Goal: Information Seeking & Learning: Learn about a topic

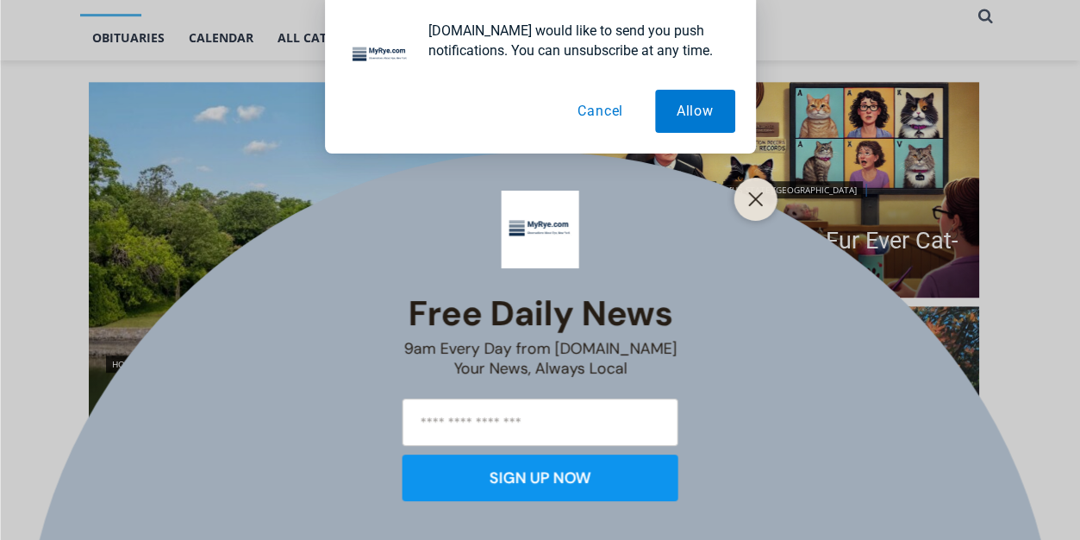
click at [578, 107] on button "Cancel" at bounding box center [600, 111] width 89 height 43
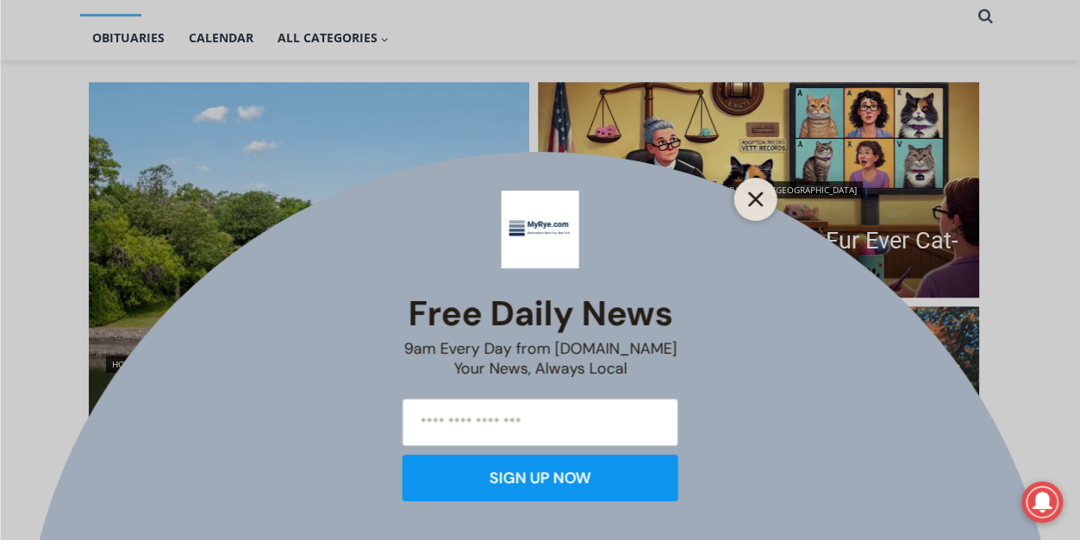
click at [752, 203] on line "Close" at bounding box center [755, 199] width 12 height 12
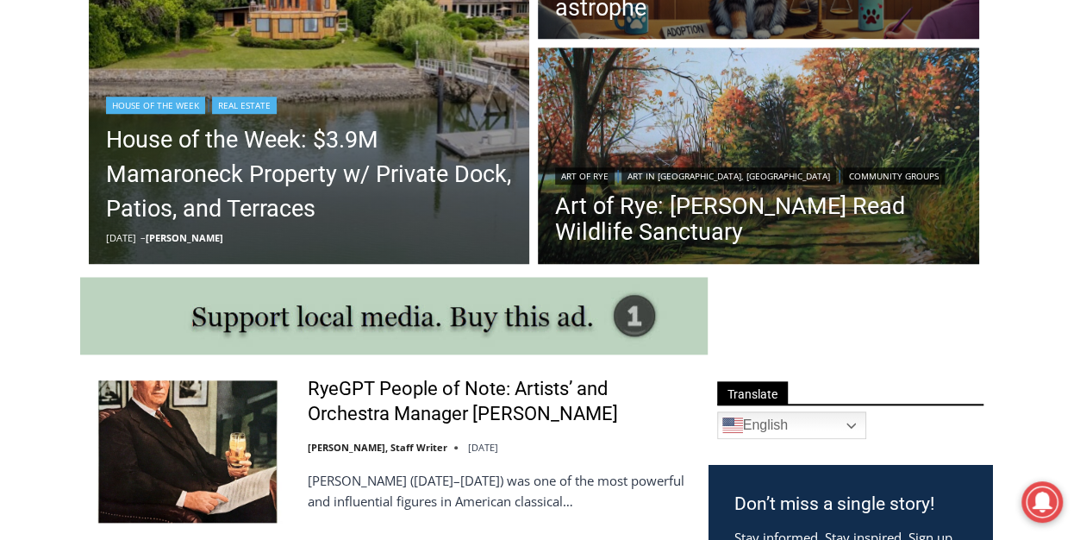
scroll to position [573, 0]
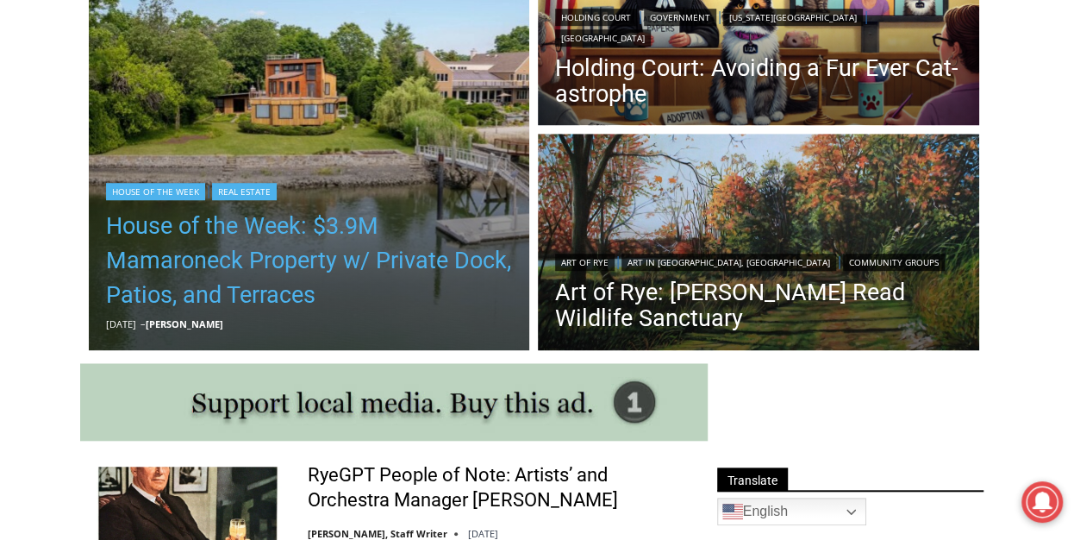
click at [351, 225] on link "House of the Week: $3.9M Mamaroneck Property w/ Private Dock, Patios, and Terra…" at bounding box center [309, 260] width 407 height 103
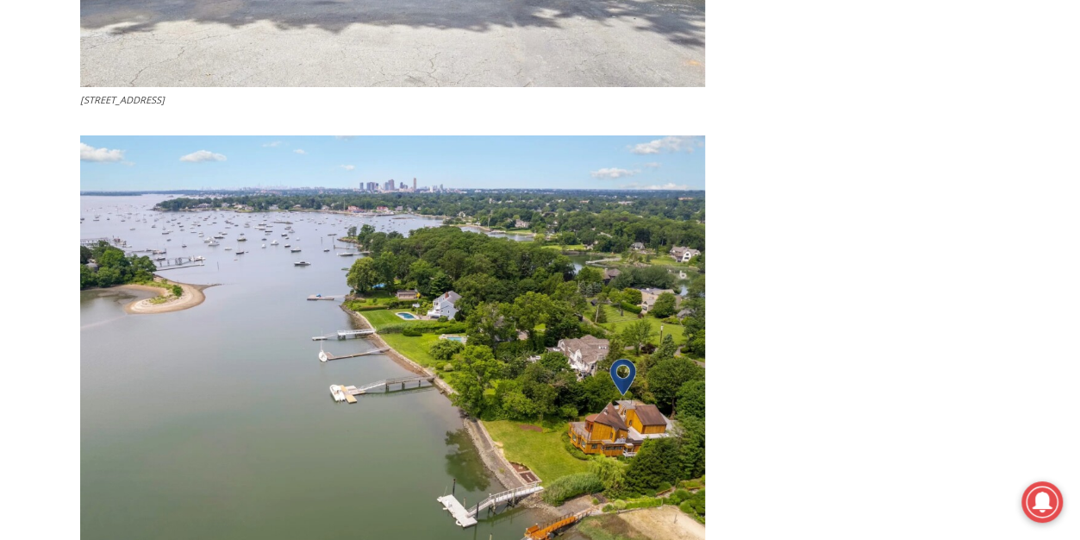
scroll to position [6432, 0]
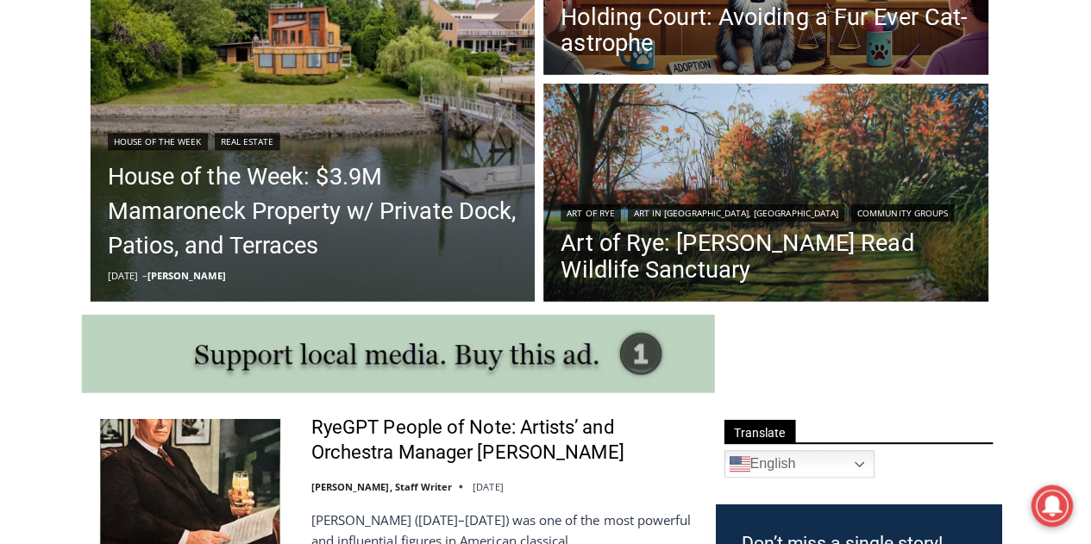
scroll to position [613, 0]
